Goal: Find specific page/section: Find specific page/section

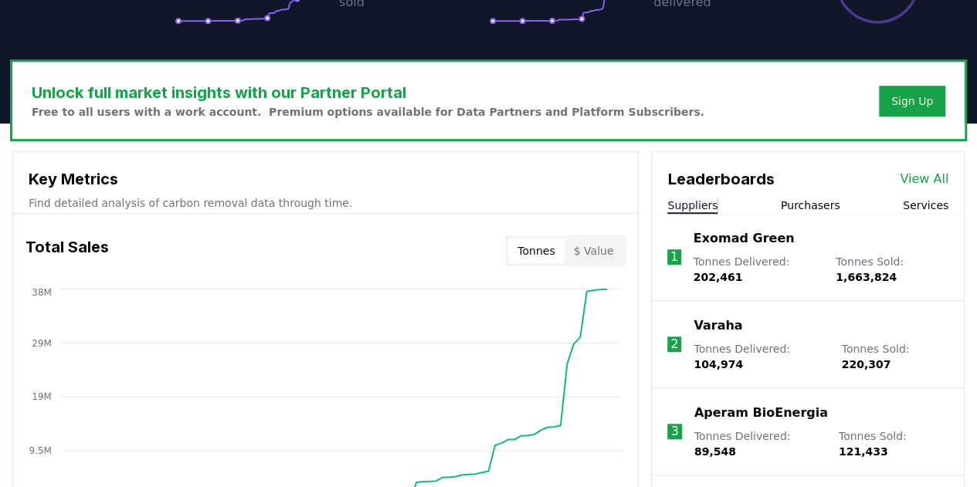
scroll to position [425, 0]
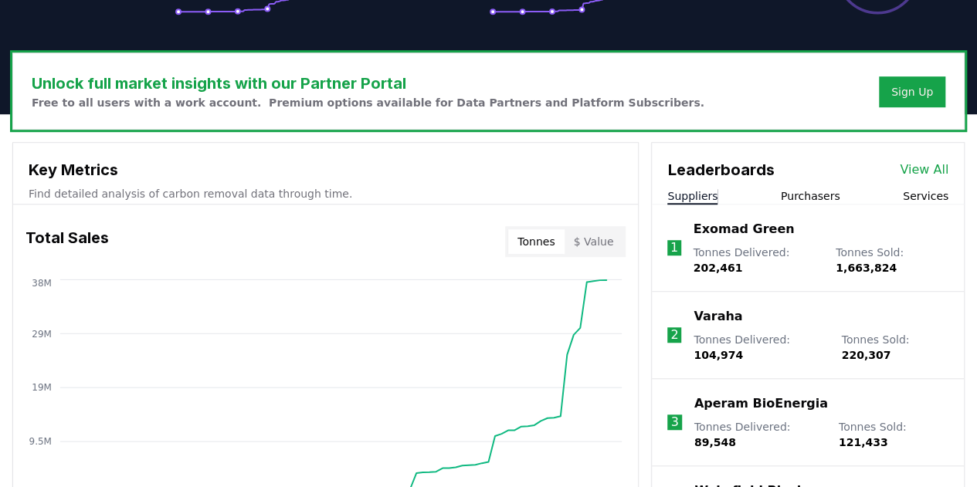
click at [933, 172] on link "View All" at bounding box center [924, 170] width 49 height 19
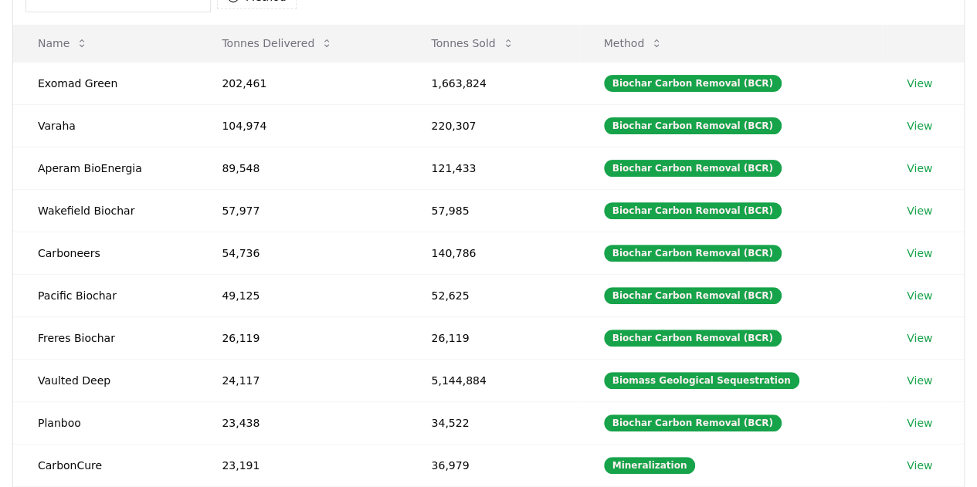
scroll to position [188, 0]
